Goal: Complete application form

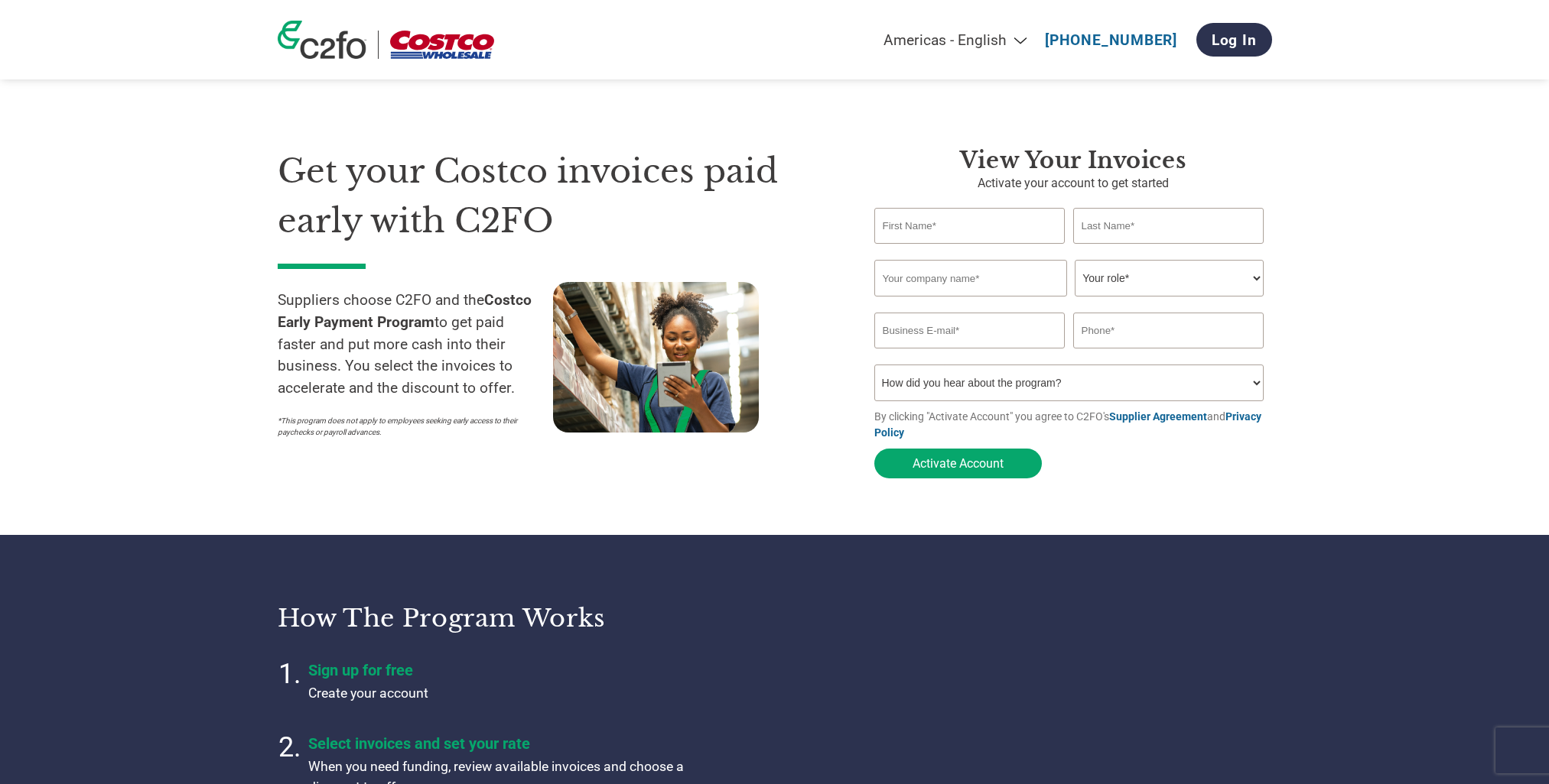
click at [951, 231] on input "text" at bounding box center [969, 226] width 191 height 36
type input "[PERSON_NAME]"
type input "Beylouni"
type input "BBH Group"
type input "[PERSON_NAME][EMAIL_ADDRESS][DOMAIN_NAME]"
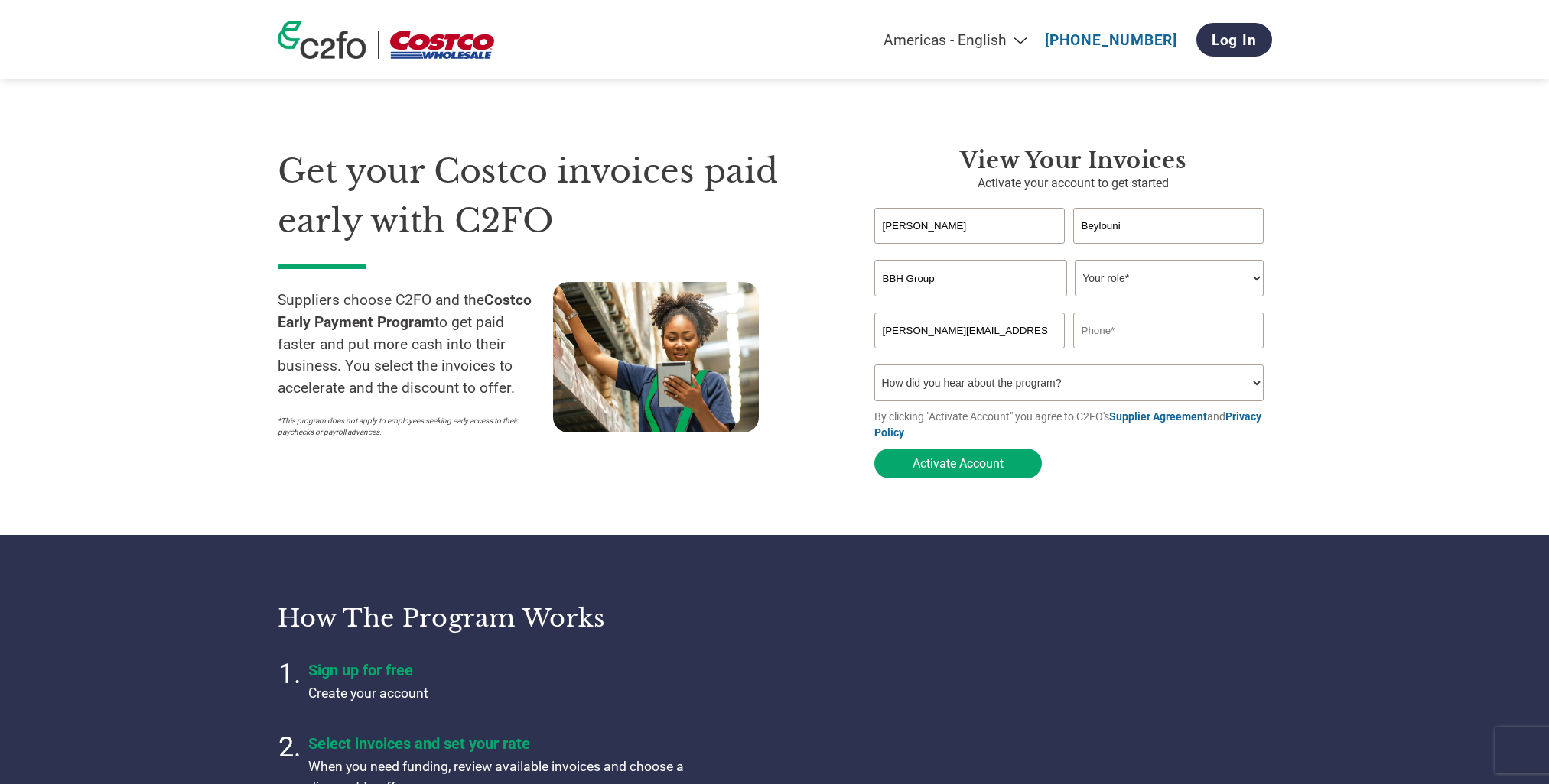
type input "5145629334"
click at [1103, 283] on select "Your role* CFO Controller Credit Manager Finance Director Treasurer CEO Preside…" at bounding box center [1169, 278] width 189 height 37
select select "FINANCE_DIRECTOR"
click at [1075, 262] on select "Your role* CFO Controller Credit Manager Finance Director Treasurer CEO Preside…" at bounding box center [1169, 278] width 189 height 37
drag, startPoint x: 1096, startPoint y: 335, endPoint x: 1182, endPoint y: 336, distance: 86.0
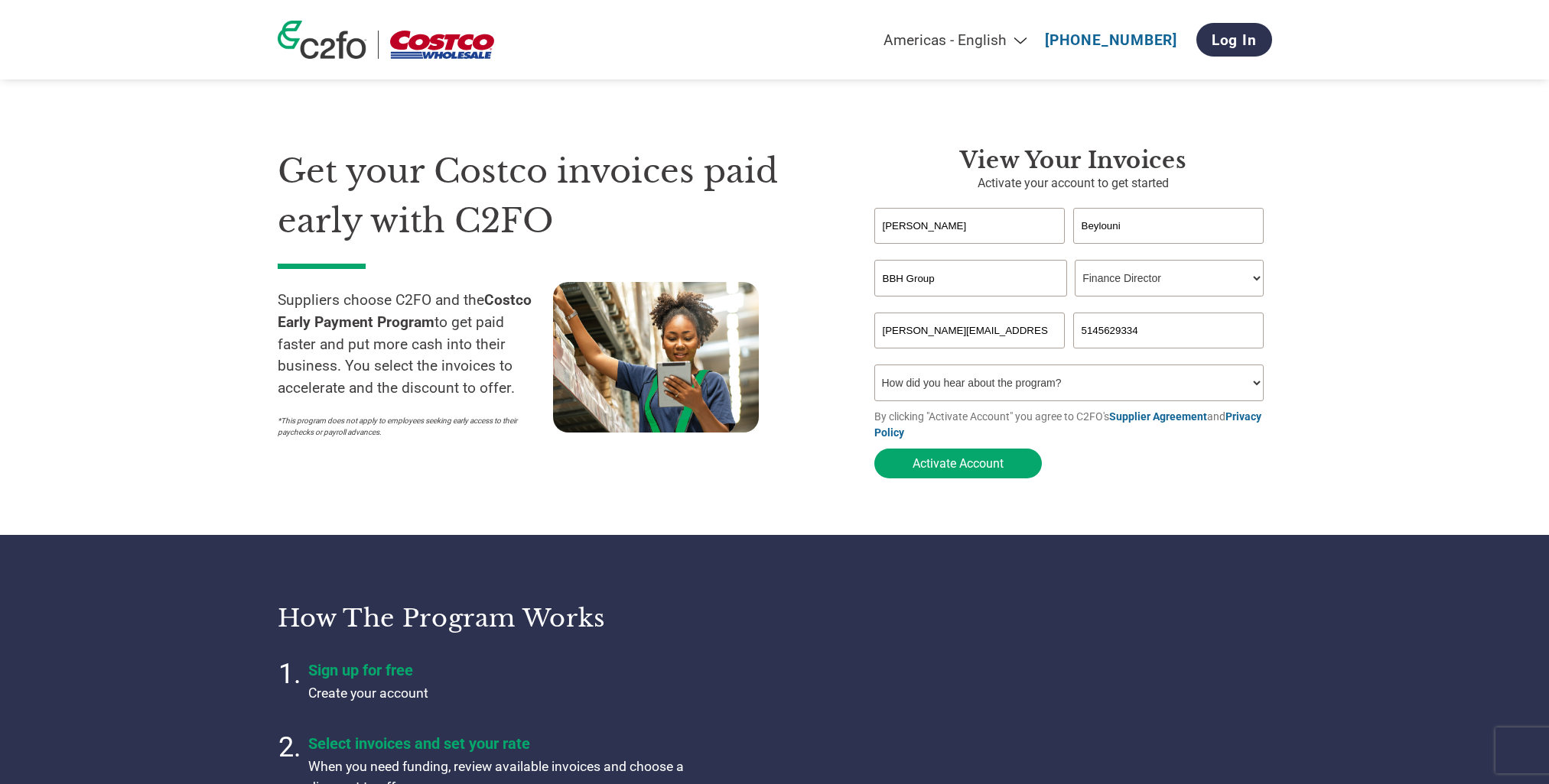
click at [1182, 336] on input "5145629334" at bounding box center [1168, 331] width 191 height 36
type input "[PHONE_NUMBER]"
click at [1073, 377] on select "How did you hear about the program? Received a letter Email Social Media Online…" at bounding box center [1069, 383] width 390 height 37
select select "Other"
click at [874, 370] on select "How did you hear about the program? Received a letter Email Social Media Online…" at bounding box center [1069, 383] width 390 height 37
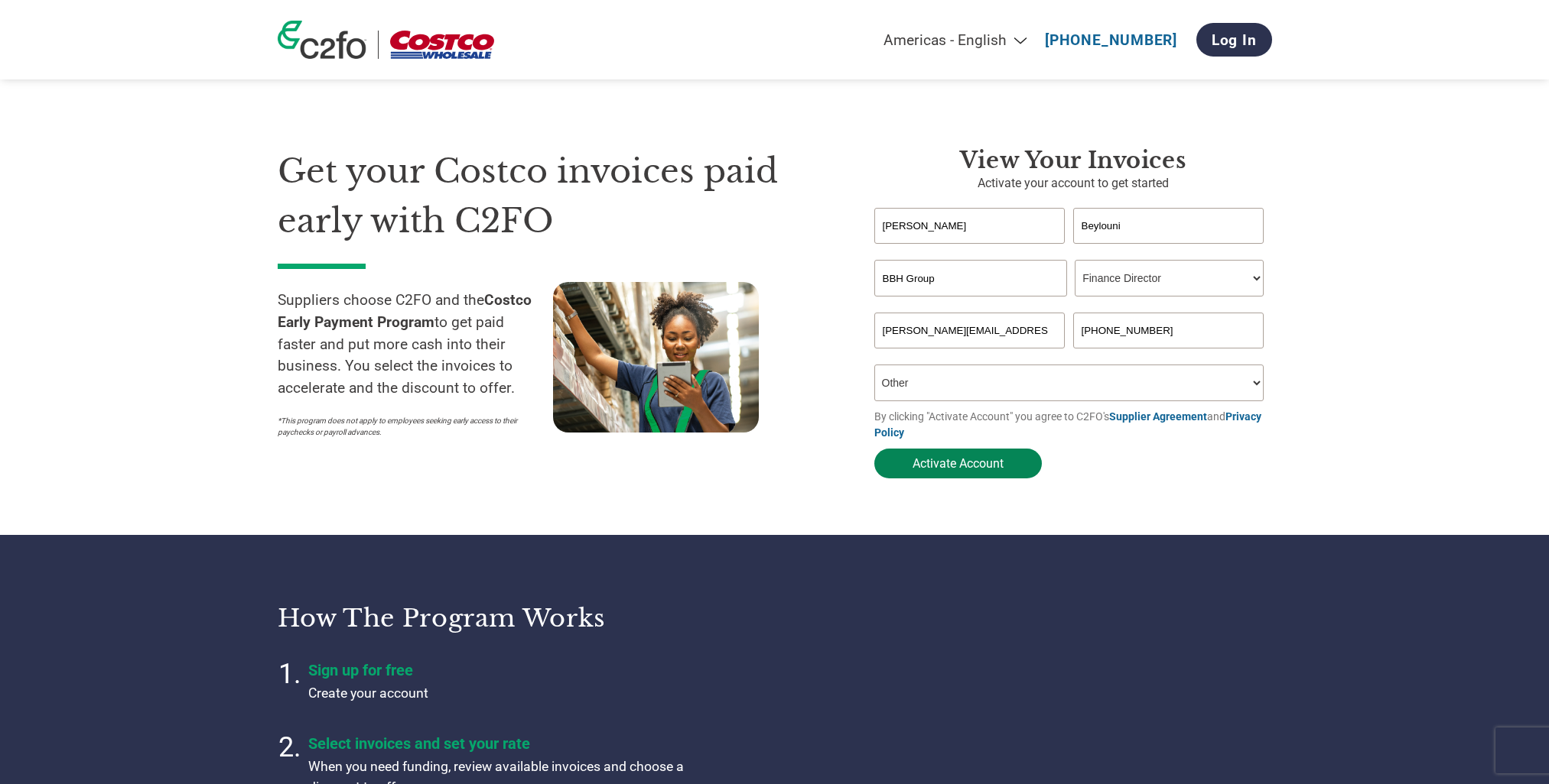
click at [935, 464] on button "Activate Account" at bounding box center [958, 463] width 168 height 30
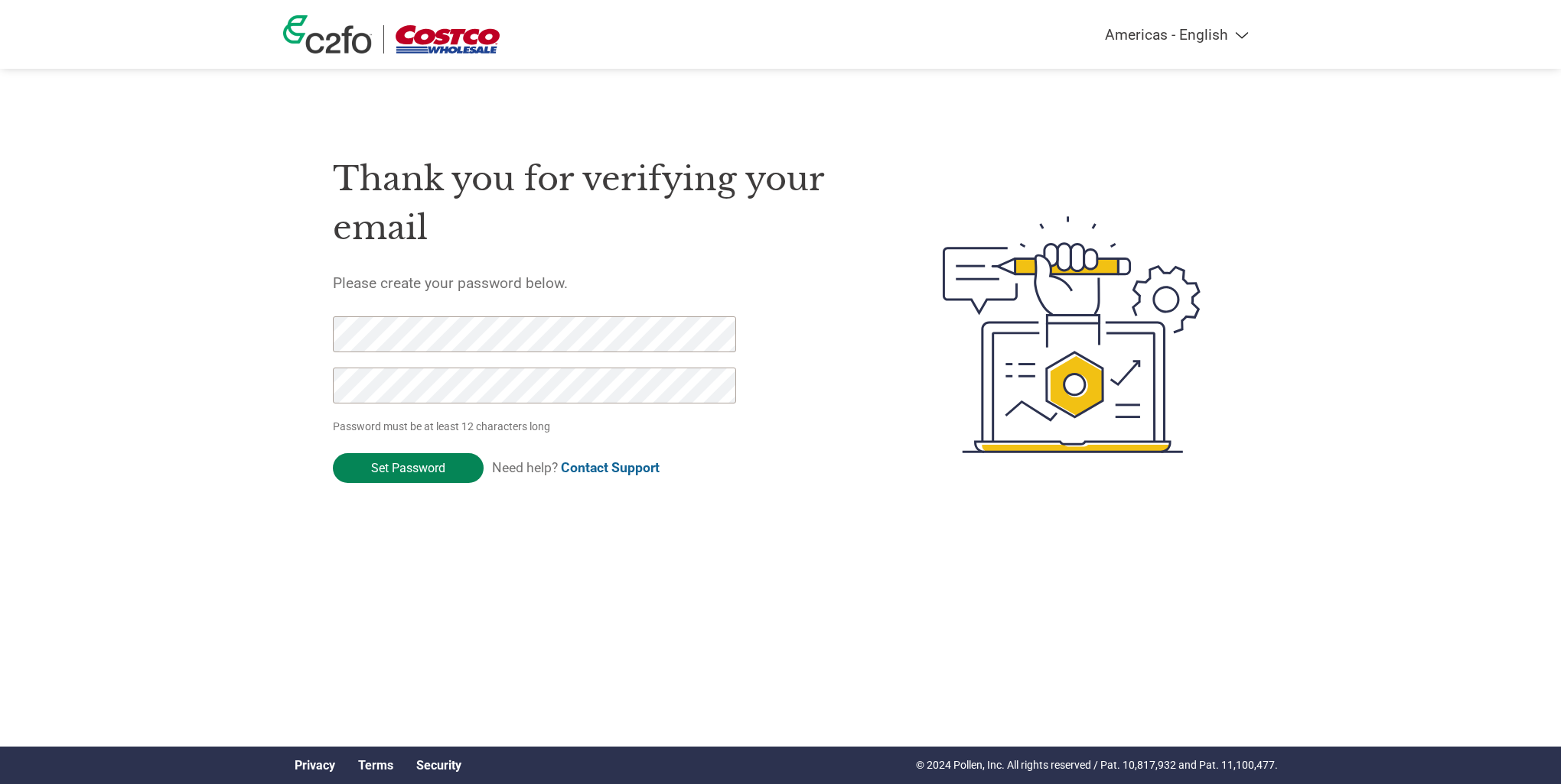
click at [415, 471] on input "Set Password" at bounding box center [408, 468] width 151 height 30
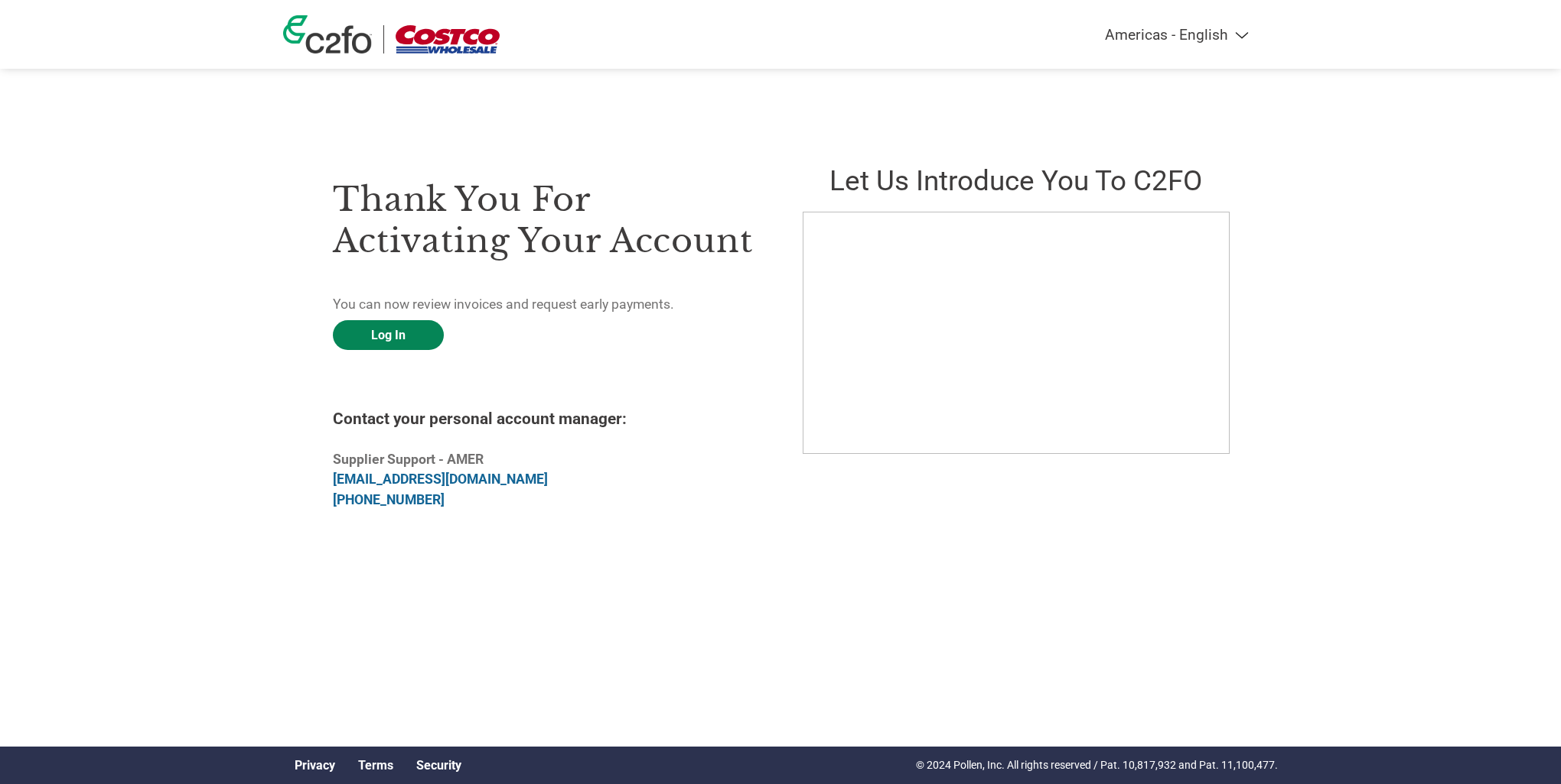
click at [390, 334] on link "Log In" at bounding box center [388, 336] width 111 height 30
